Goal: Task Accomplishment & Management: Manage account settings

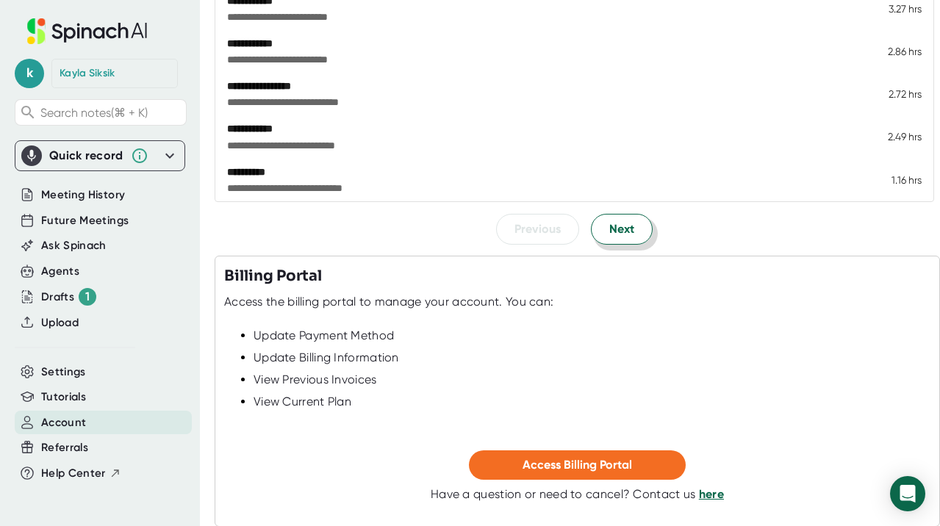
scroll to position [370, 0]
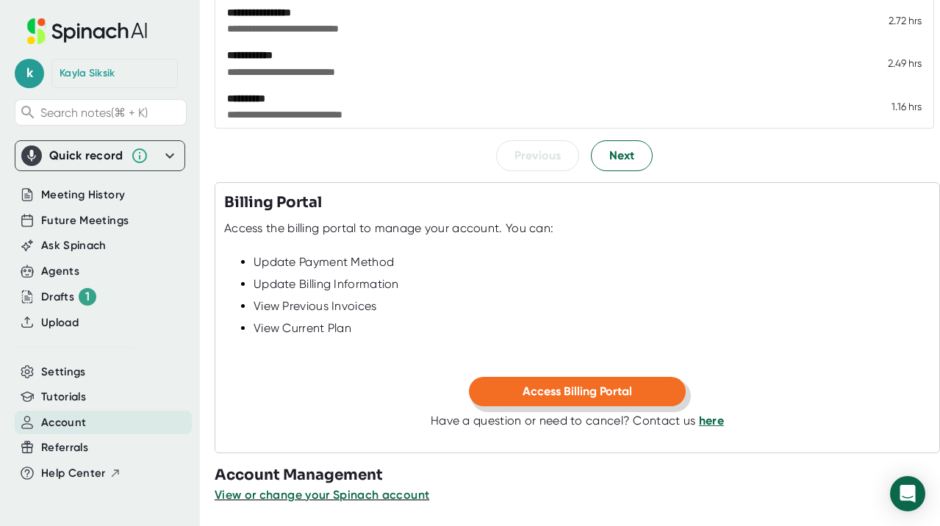
click at [579, 391] on span "Access Billing Portal" at bounding box center [576, 391] width 109 height 14
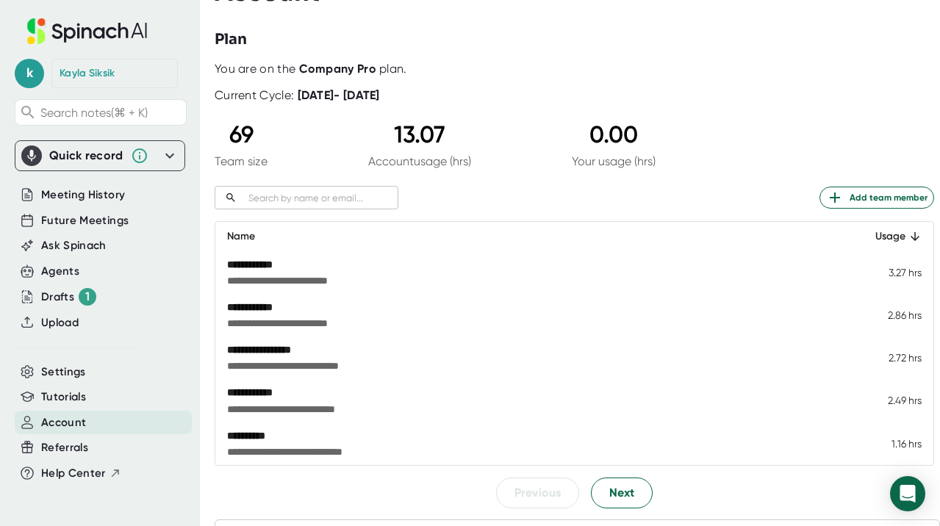
scroll to position [0, 0]
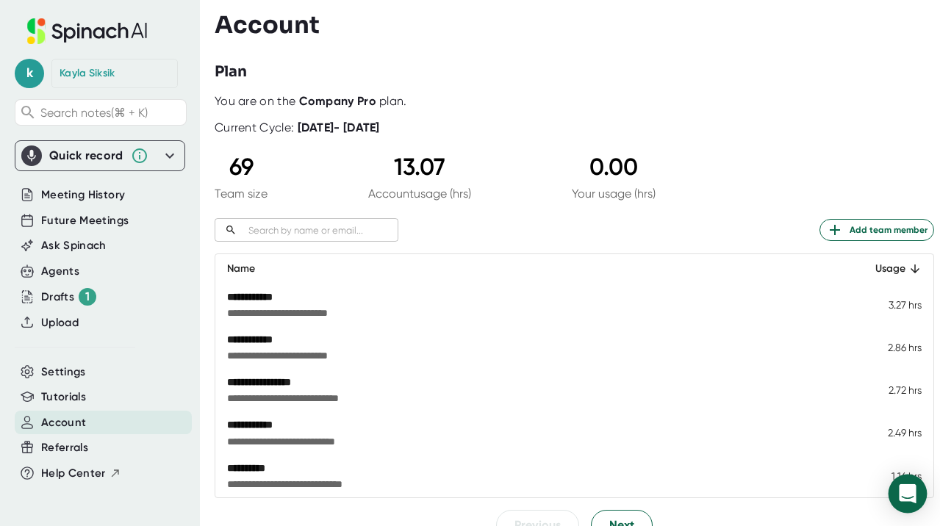
click at [908, 482] on div "Open Intercom Messenger" at bounding box center [907, 494] width 39 height 39
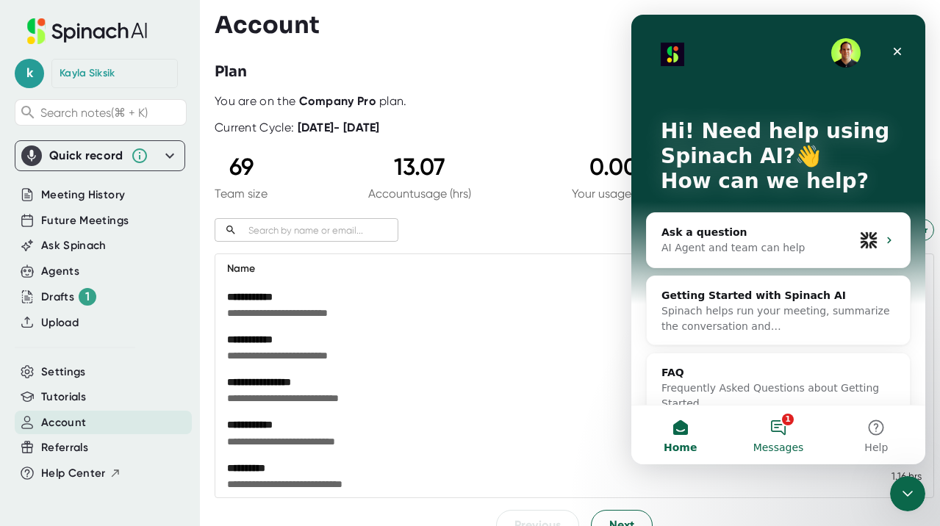
click at [773, 421] on button "1 Messages" at bounding box center [778, 435] width 98 height 59
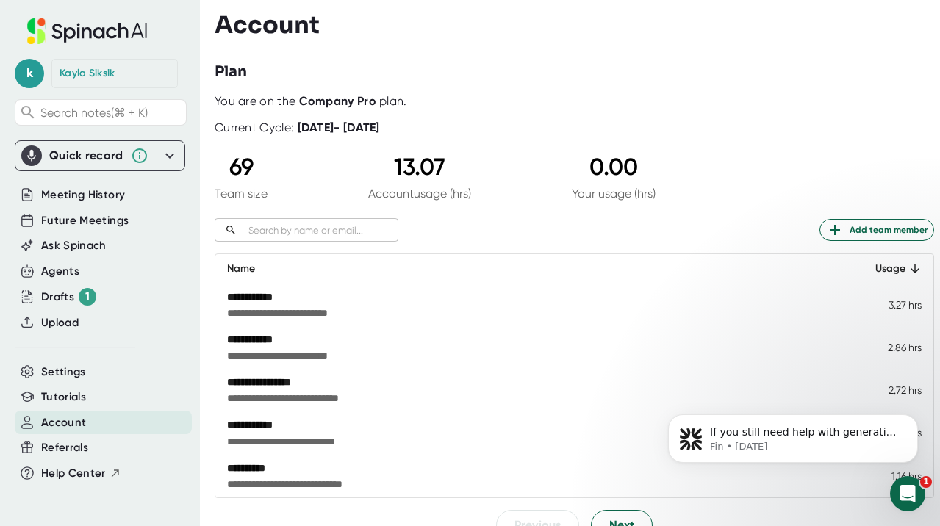
click at [298, 101] on div "You are on the Company Pro plan." at bounding box center [574, 101] width 719 height 15
click at [326, 108] on b "Company Pro" at bounding box center [337, 101] width 77 height 14
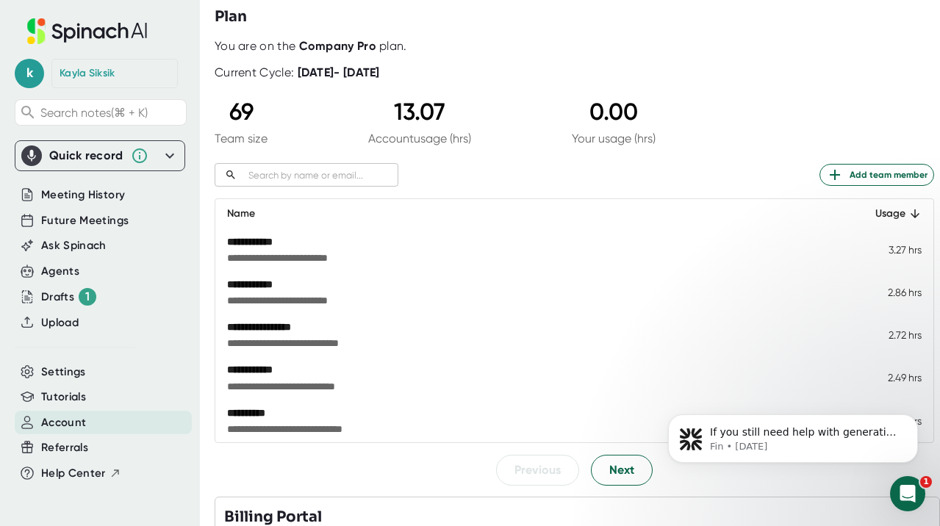
scroll to position [370, 0]
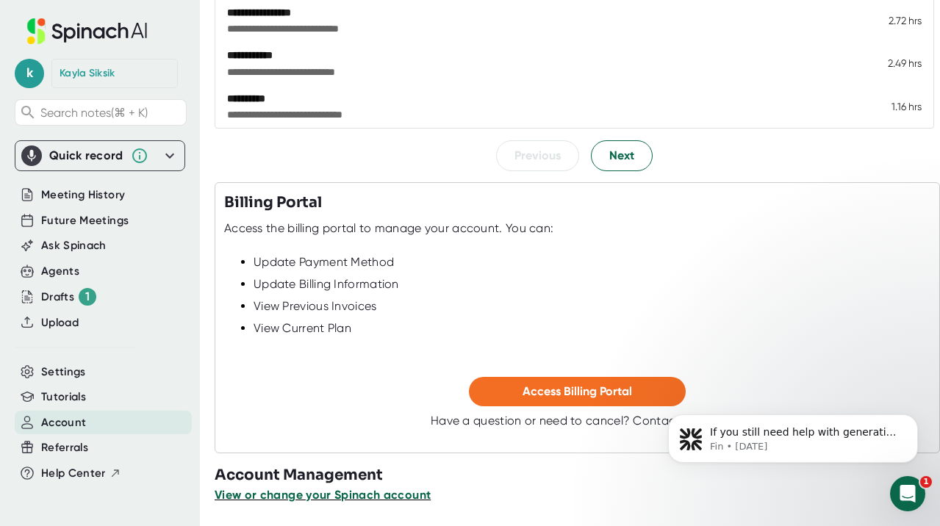
click at [418, 501] on span "View or change your Spinach account" at bounding box center [323, 495] width 216 height 14
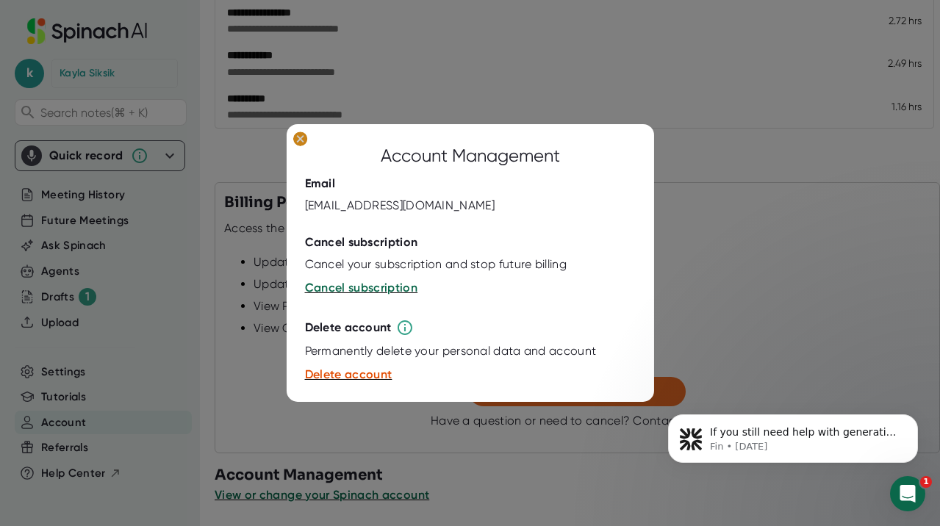
click at [300, 136] on ellipse at bounding box center [299, 139] width 14 height 15
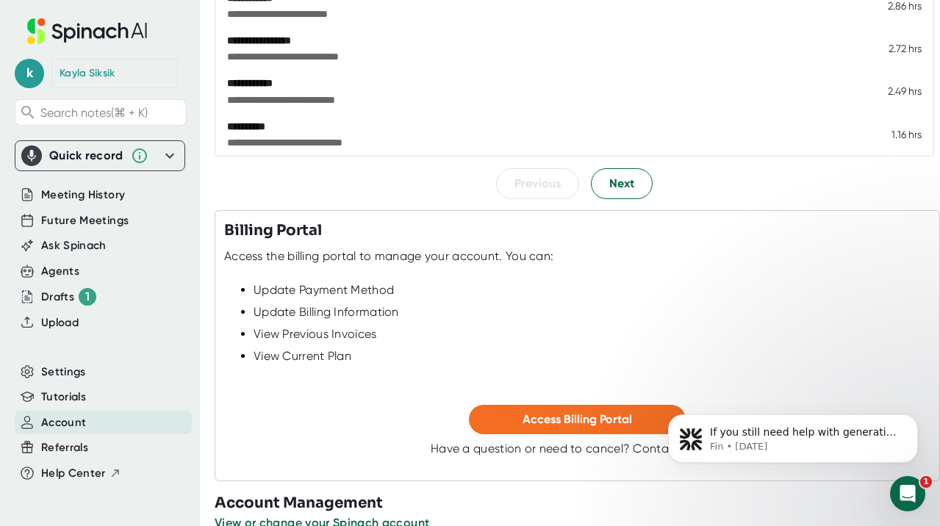
scroll to position [0, 0]
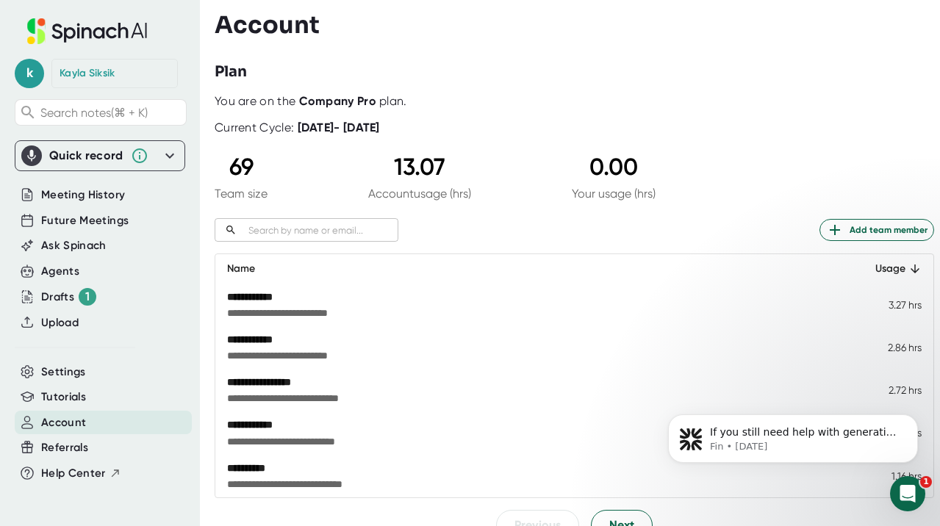
click at [349, 190] on div "69 Team size 13.07 Account usage (hrs) 0.00 Your usage (hrs)" at bounding box center [435, 177] width 441 height 48
